Goal: Information Seeking & Learning: Learn about a topic

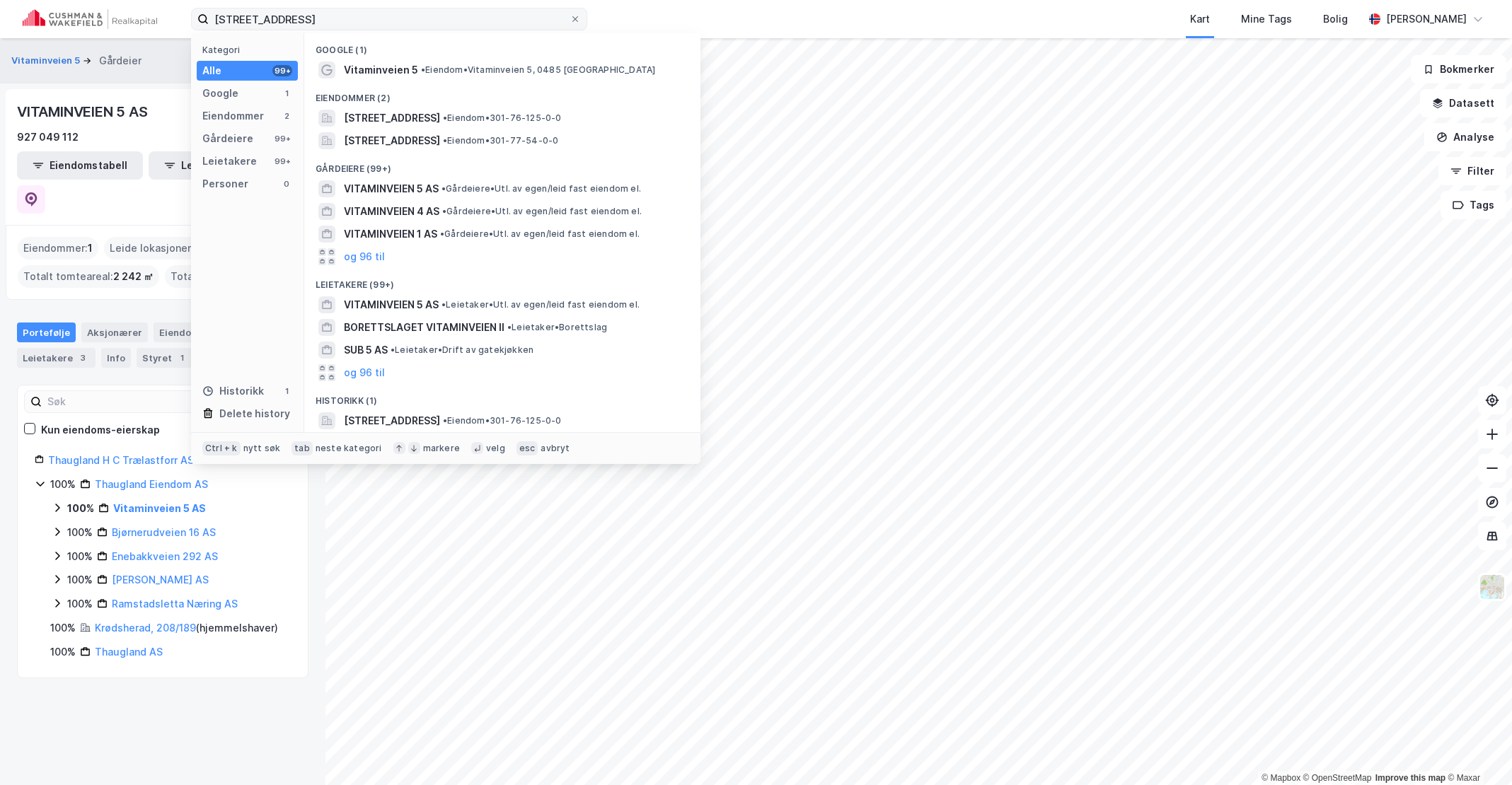
click at [369, 20] on input "[STREET_ADDRESS]" at bounding box center [389, 19] width 360 height 21
click at [663, 19] on div "Kart Mine Tags Bolig" at bounding box center [1009, 19] width 709 height 38
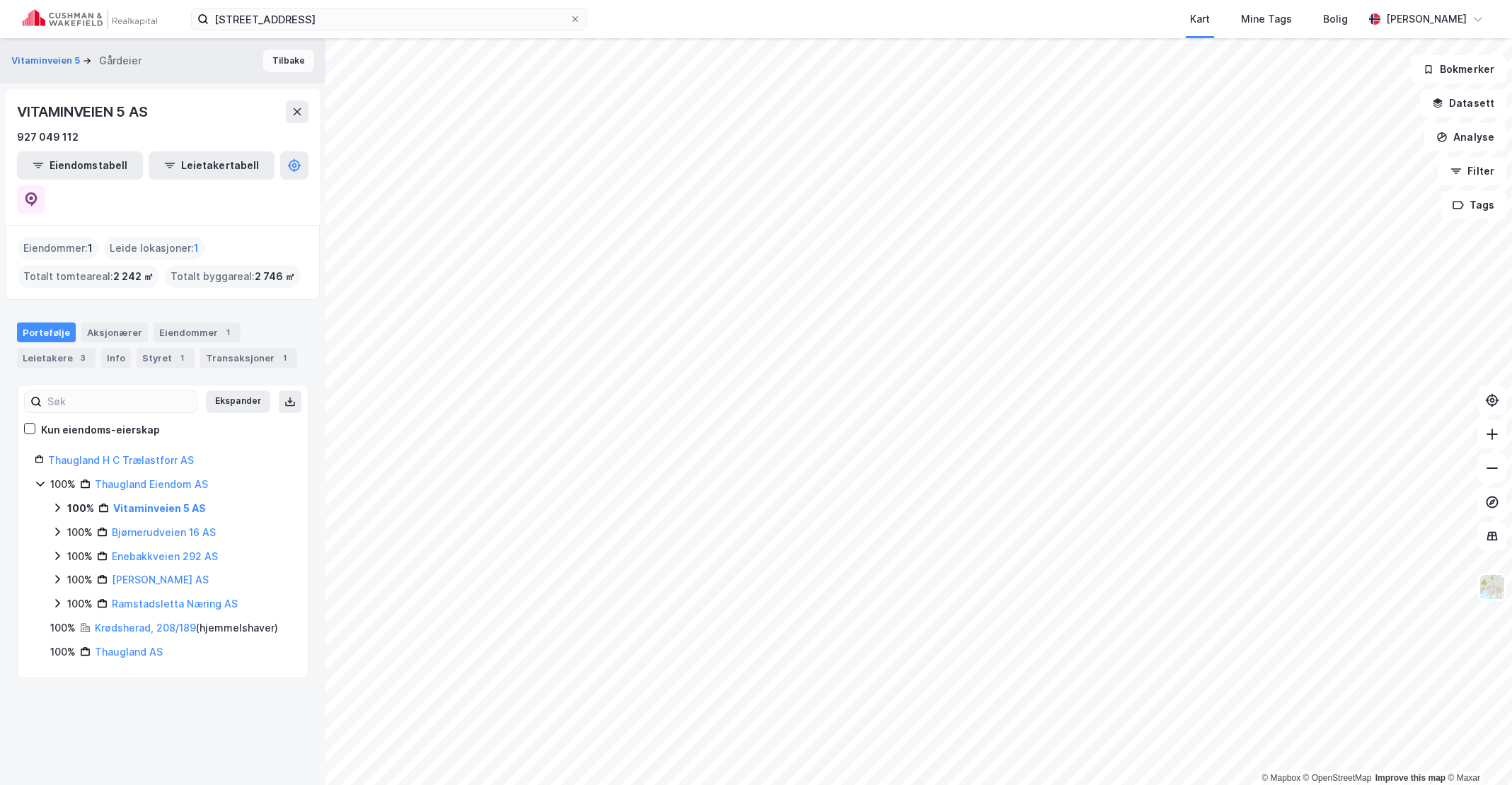
click at [279, 63] on button "Tilbake" at bounding box center [289, 61] width 51 height 23
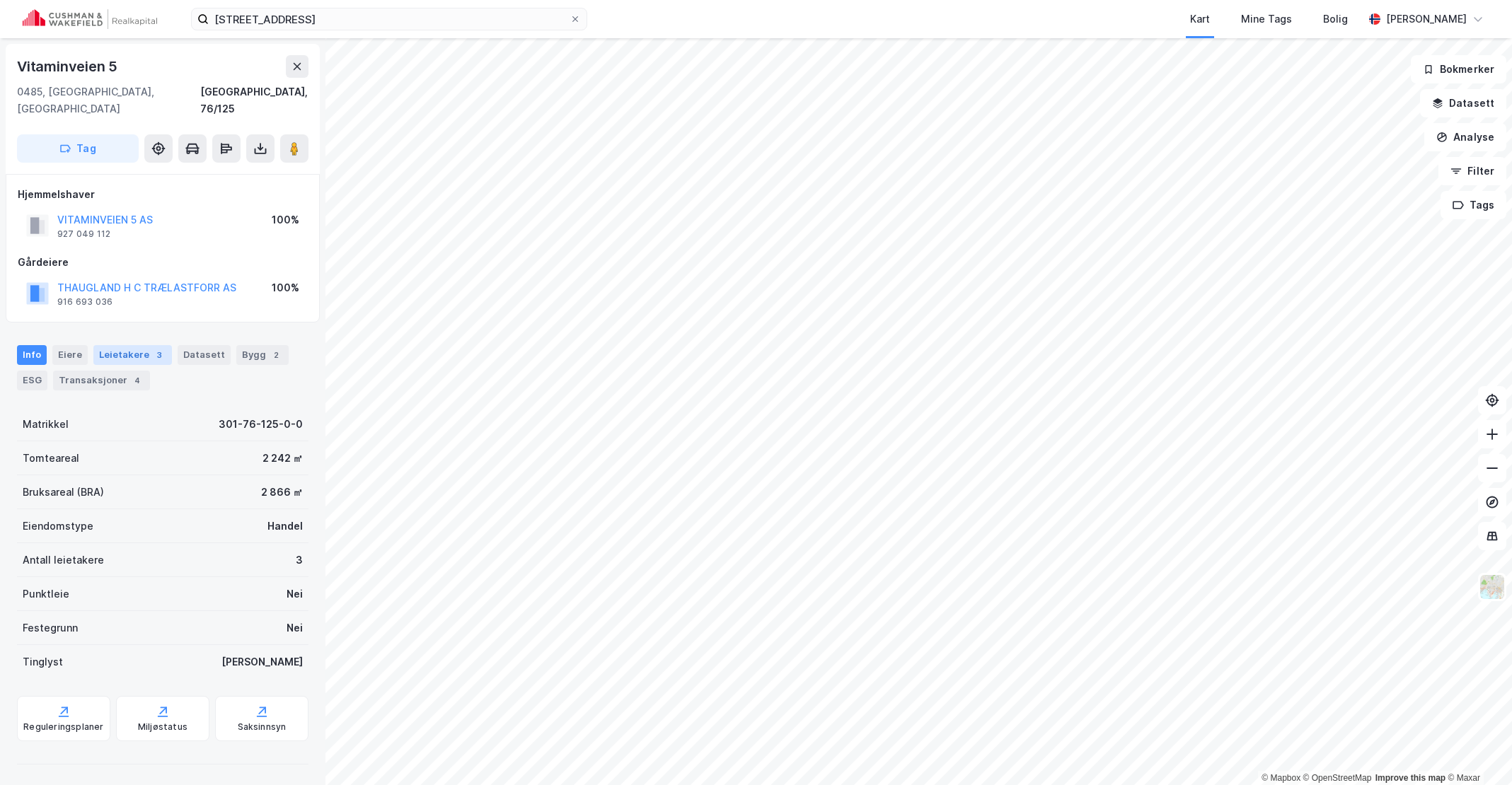
click at [128, 347] on div "Leietakere 3" at bounding box center [133, 355] width 79 height 20
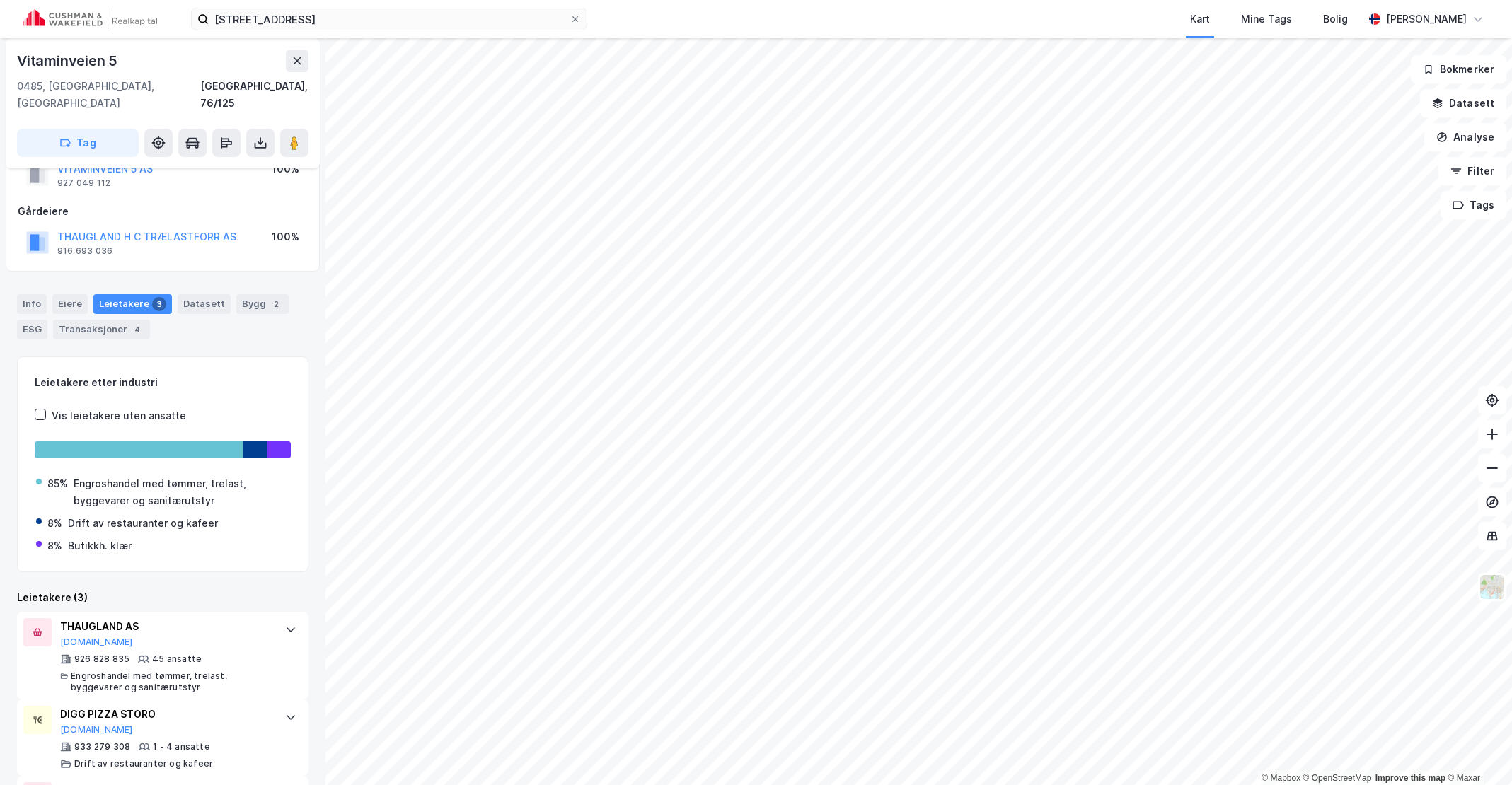
scroll to position [118, 0]
